Goal: Task Accomplishment & Management: Complete application form

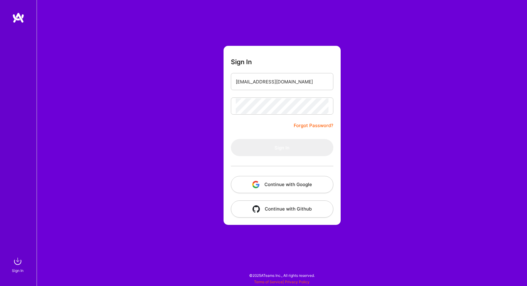
type input "[EMAIL_ADDRESS][DOMAIN_NAME]"
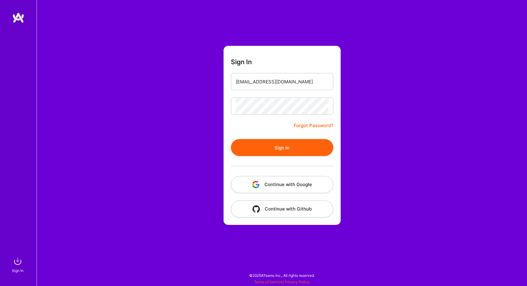
click at [289, 149] on button "Sign In" at bounding box center [282, 147] width 103 height 17
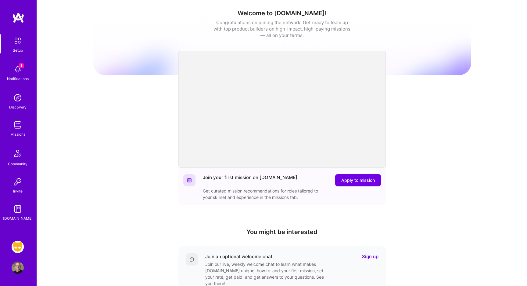
click at [20, 249] on img at bounding box center [18, 247] width 12 height 12
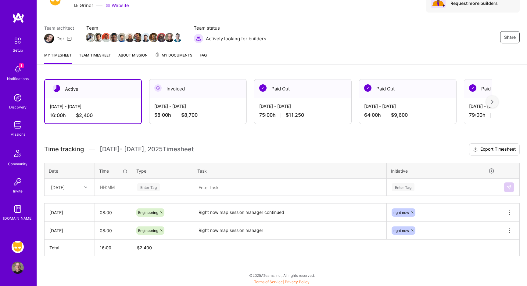
scroll to position [33, 0]
click at [86, 188] on icon at bounding box center [85, 187] width 3 height 3
click at [71, 259] on div "[DATE]" at bounding box center [69, 260] width 49 height 11
click at [115, 186] on input "text" at bounding box center [113, 187] width 36 height 16
type input "08:00"
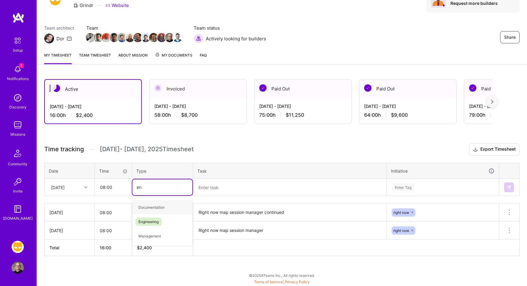
type input "eng"
click at [145, 206] on span "Engineering" at bounding box center [149, 207] width 26 height 8
click at [219, 183] on textarea at bounding box center [290, 187] width 192 height 16
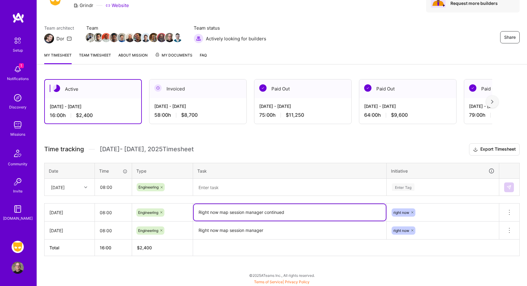
drag, startPoint x: 264, startPoint y: 213, endPoint x: 196, endPoint y: 212, distance: 68.4
click at [196, 212] on textarea "Right now map session manager continued" at bounding box center [290, 212] width 192 height 16
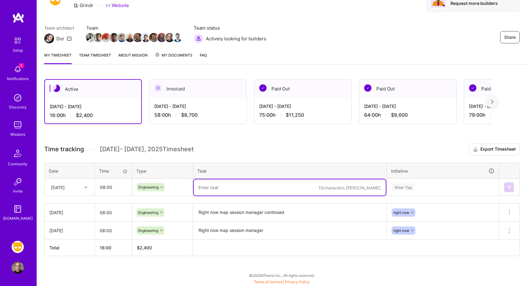
click at [220, 189] on textarea at bounding box center [290, 187] width 192 height 16
paste textarea "Right now map session manager"
type textarea "Right now map session manager, meeting day"
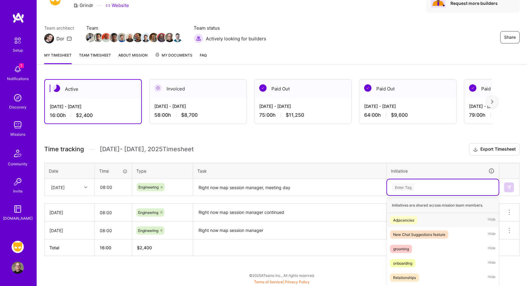
scroll to position [70, 0]
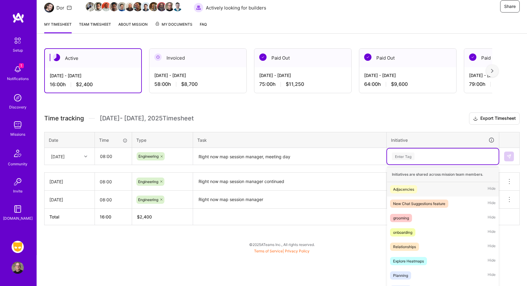
click at [404, 164] on div "option Adjacencies focused, 1 of 35. 35 results available. Use Up and Down to c…" at bounding box center [443, 156] width 112 height 16
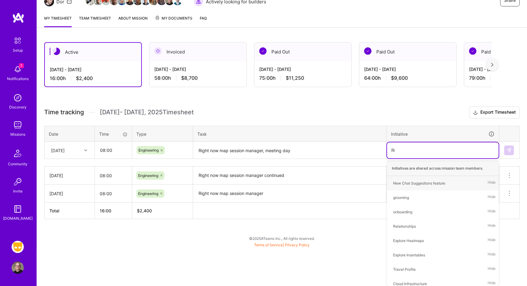
scroll to position [33, 0]
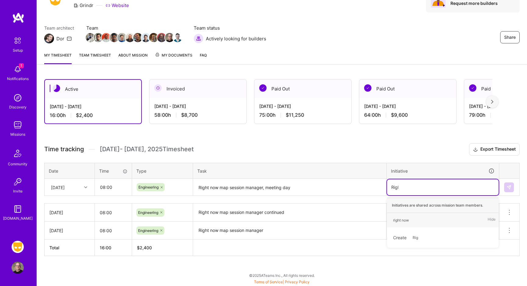
type input "Right"
click at [395, 222] on div "right now" at bounding box center [401, 220] width 16 height 6
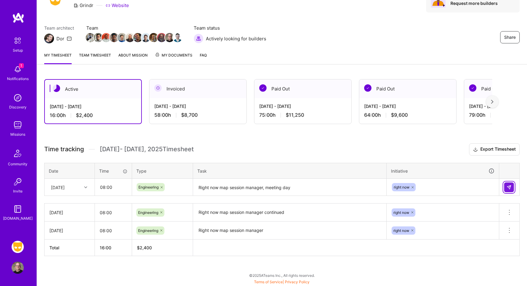
click at [509, 183] on button at bounding box center [510, 187] width 10 height 10
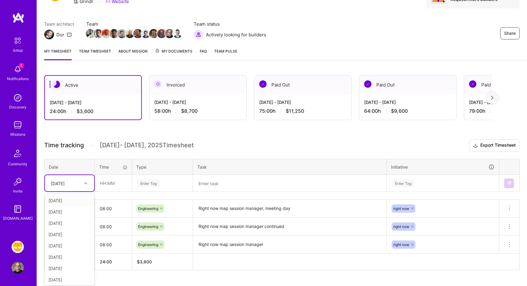
click at [87, 188] on div "[DATE]" at bounding box center [69, 183] width 49 height 16
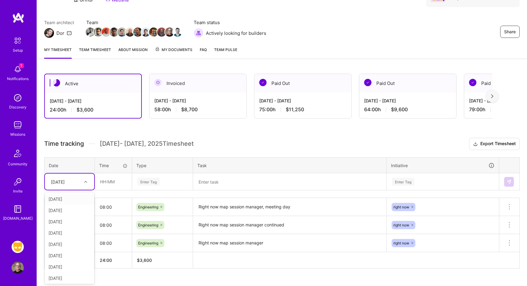
scroll to position [39, 0]
click at [72, 256] on div "[DATE]" at bounding box center [69, 254] width 49 height 11
click at [115, 185] on input "text" at bounding box center [113, 181] width 36 height 16
type input "08:00"
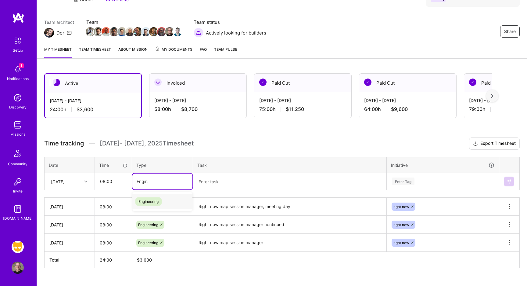
type input "Engine"
click at [145, 202] on span "Engineering" at bounding box center [149, 201] width 26 height 8
click at [211, 182] on textarea at bounding box center [290, 181] width 192 height 16
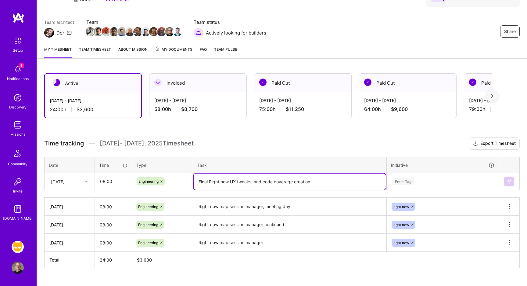
type textarea "Final Right now UX tweaks, and code coverage creation"
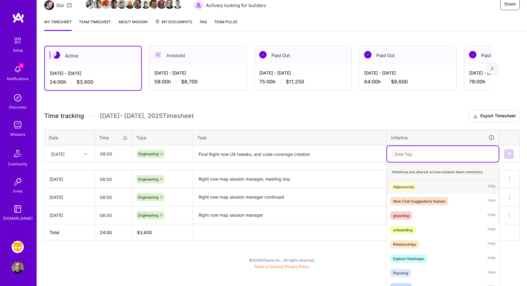
click at [399, 162] on div "option right now, selected. option Adjacencies focused, 1 of 35. 35 results ava…" at bounding box center [443, 154] width 112 height 16
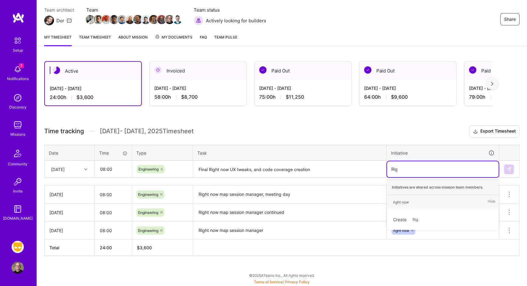
scroll to position [51, 0]
type input "Right"
click at [403, 201] on div "right now" at bounding box center [401, 202] width 16 height 6
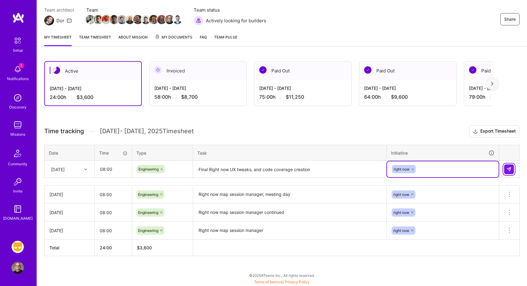
click at [511, 166] on button at bounding box center [510, 169] width 10 height 10
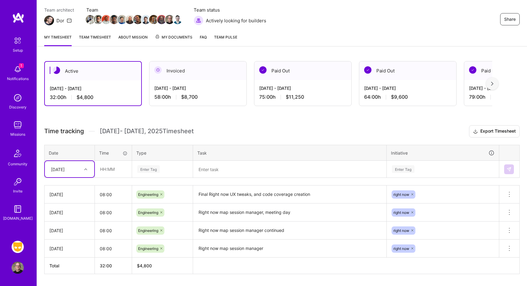
click at [89, 169] on div at bounding box center [86, 169] width 9 height 8
click at [71, 255] on div "[DATE]" at bounding box center [69, 253] width 49 height 11
click at [118, 173] on input "text" at bounding box center [113, 169] width 36 height 16
type input "08:00"
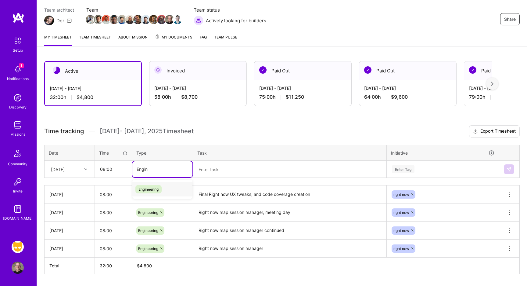
type input "Engine"
click at [145, 188] on span "Engineering" at bounding box center [149, 189] width 26 height 8
click at [208, 171] on textarea at bounding box center [290, 169] width 192 height 16
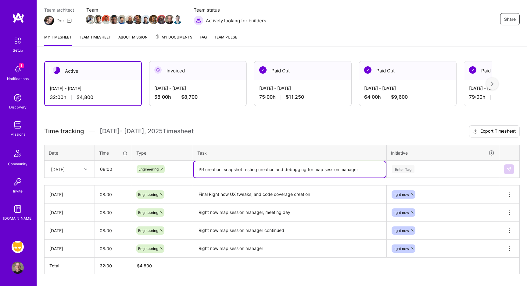
type textarea "PR creation, snapshot testing creation and debugging for map session manager"
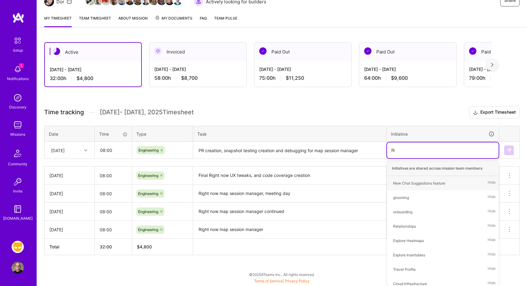
scroll to position [69, 0]
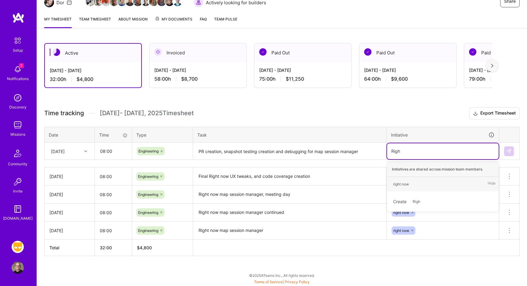
type input "Right"
click at [410, 181] on span "right now" at bounding box center [401, 184] width 22 height 8
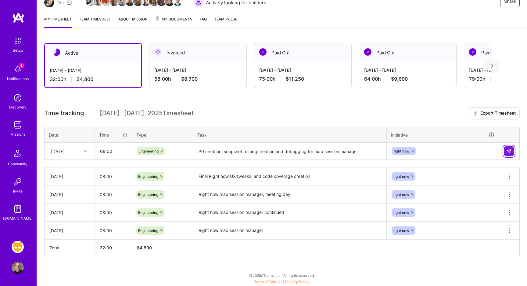
click at [510, 150] on img at bounding box center [509, 151] width 5 height 5
